Goal: Task Accomplishment & Management: Complete application form

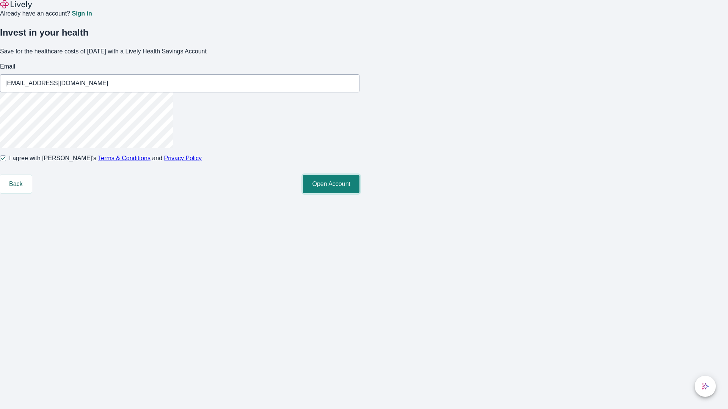
click at [359, 193] on button "Open Account" at bounding box center [331, 184] width 56 height 18
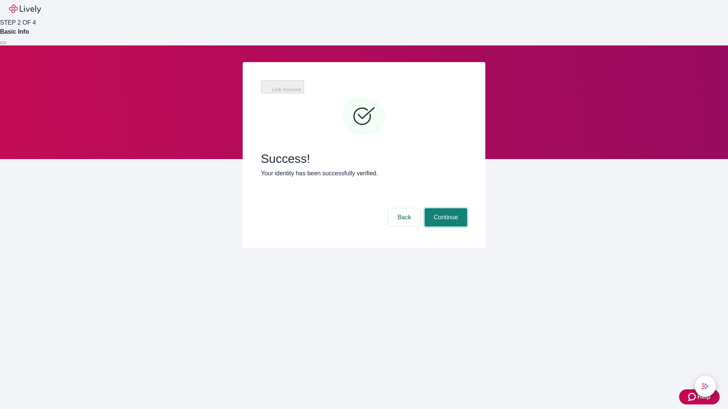
click at [444, 208] on button "Continue" at bounding box center [445, 217] width 42 height 18
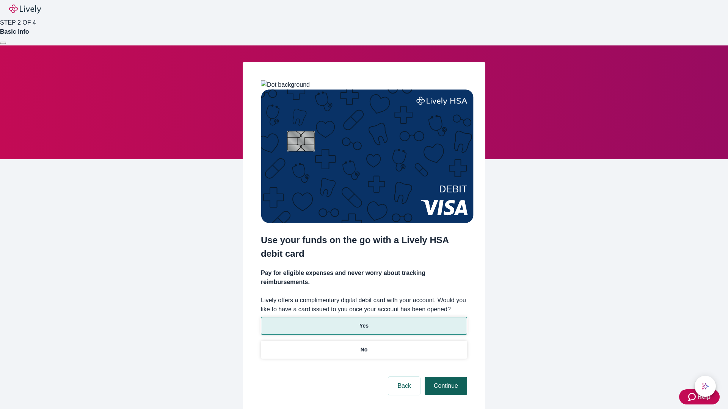
click at [363, 346] on p "No" at bounding box center [363, 350] width 7 height 8
click at [444, 377] on button "Continue" at bounding box center [445, 386] width 42 height 18
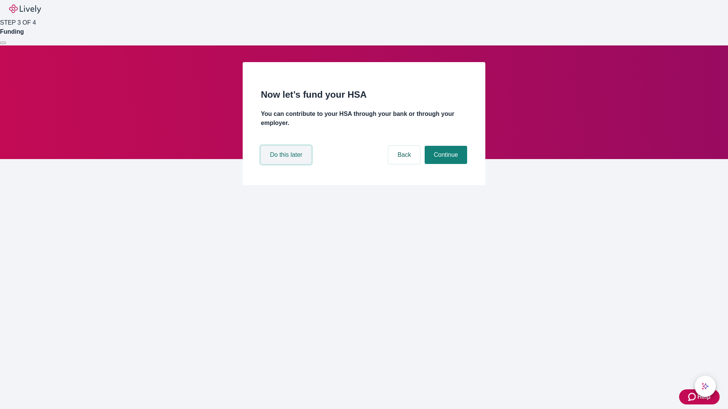
click at [287, 164] on button "Do this later" at bounding box center [286, 155] width 50 height 18
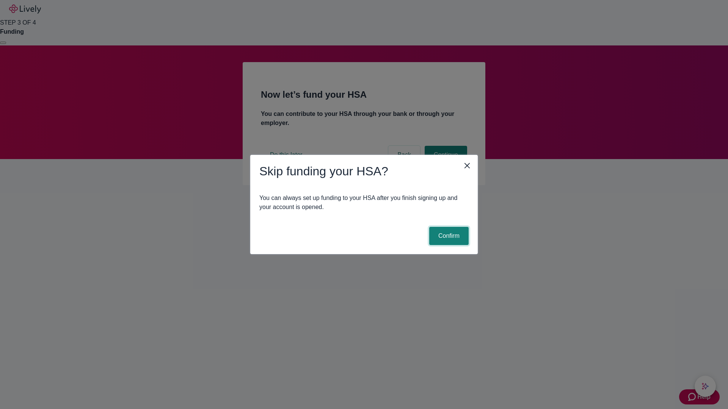
click at [447, 236] on button "Confirm" at bounding box center [448, 236] width 39 height 18
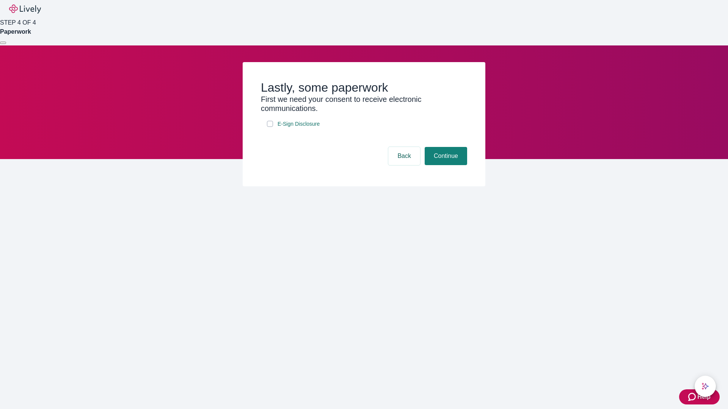
click at [270, 127] on input "E-Sign Disclosure" at bounding box center [270, 124] width 6 height 6
checkbox input "true"
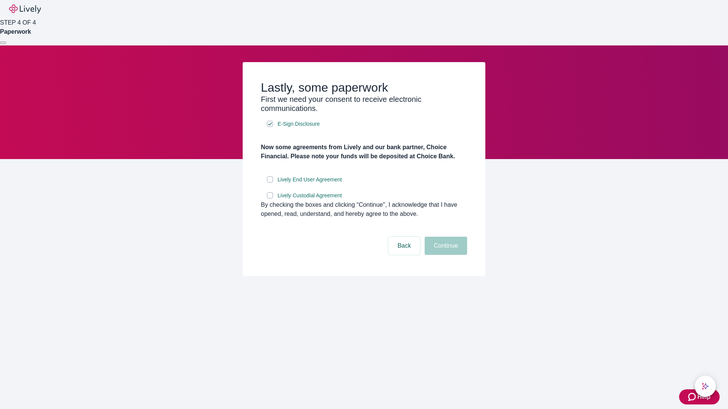
click at [270, 183] on input "Lively End User Agreement" at bounding box center [270, 180] width 6 height 6
checkbox input "true"
click at [270, 199] on input "Lively Custodial Agreement" at bounding box center [270, 195] width 6 height 6
checkbox input "true"
click at [444, 255] on button "Continue" at bounding box center [445, 246] width 42 height 18
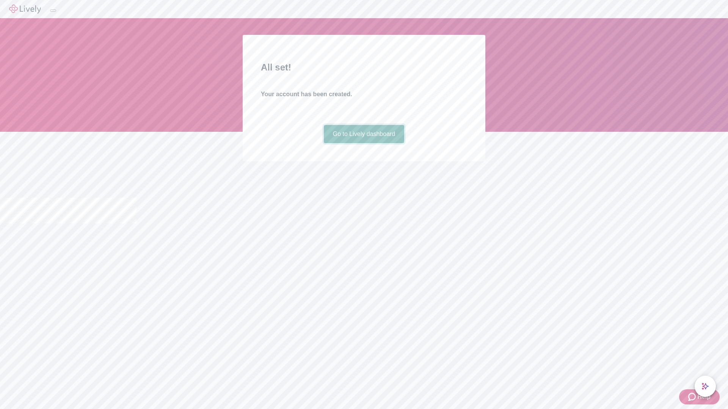
click at [363, 143] on link "Go to Lively dashboard" at bounding box center [364, 134] width 81 height 18
